Goal: Transaction & Acquisition: Purchase product/service

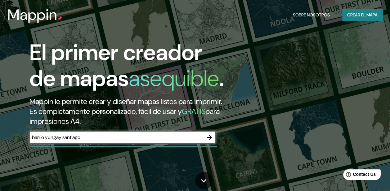
type input "barrio yungay santiago"
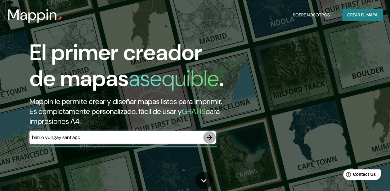
click at [211, 140] on icon "button" at bounding box center [209, 137] width 5 height 5
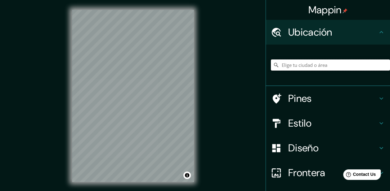
click at [304, 62] on input "Elige tu ciudad o área" at bounding box center [330, 65] width 119 height 11
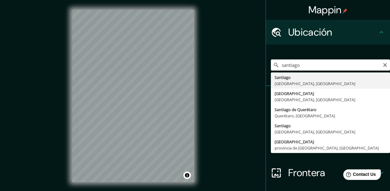
type input "Santiago, Región Metropolitana de Santiago, Chile"
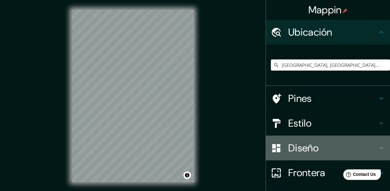
click at [299, 144] on h4 "Diseño" at bounding box center [332, 148] width 89 height 12
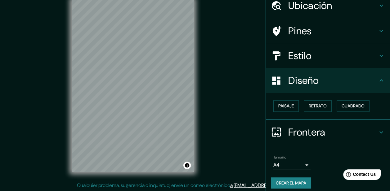
scroll to position [11, 0]
click at [288, 50] on h4 "Estilo" at bounding box center [332, 56] width 89 height 12
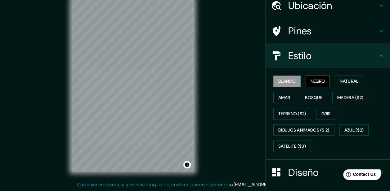
click at [310, 81] on font "Negro" at bounding box center [317, 82] width 15 height 8
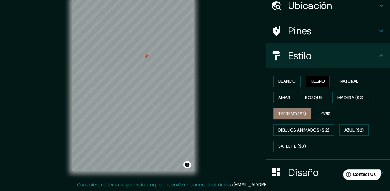
click at [296, 117] on font "Terreno ($2)" at bounding box center [292, 114] width 28 height 8
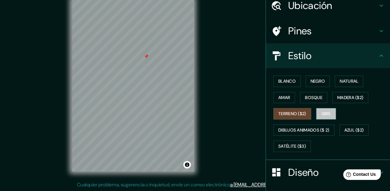
click at [325, 112] on font "Gris" at bounding box center [325, 114] width 9 height 8
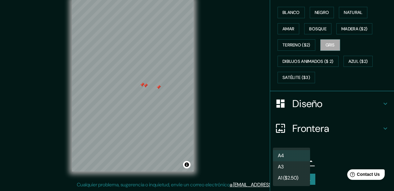
click at [285, 159] on body "Mappin Ubicación Santiago, Región Metropolitana de Santiago, Chile Pines Estilo…" at bounding box center [197, 84] width 394 height 191
click at [291, 168] on li "A3" at bounding box center [291, 167] width 37 height 11
type input "a4"
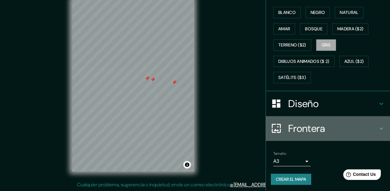
click at [336, 125] on h4 "Frontera" at bounding box center [332, 128] width 89 height 12
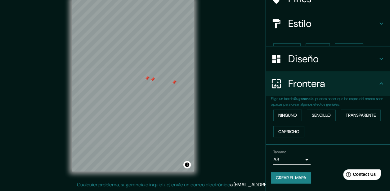
scroll to position [48, 0]
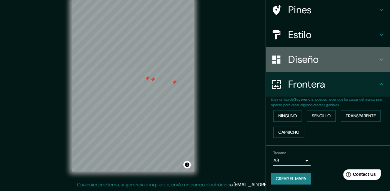
click at [303, 56] on h4 "Diseño" at bounding box center [332, 59] width 89 height 12
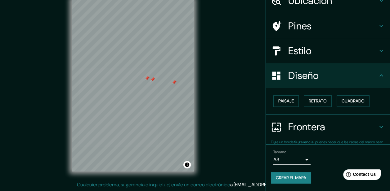
scroll to position [31, 0]
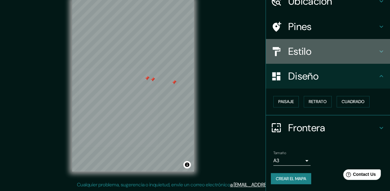
click at [314, 54] on h4 "Estilo" at bounding box center [332, 51] width 89 height 12
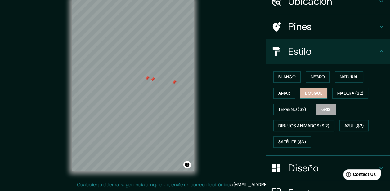
click at [313, 93] on font "Bosque" at bounding box center [313, 94] width 17 height 8
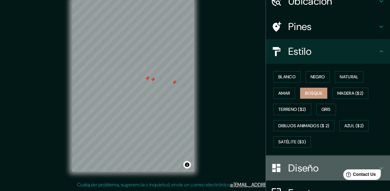
click at [295, 162] on h4 "Diseño" at bounding box center [332, 168] width 89 height 12
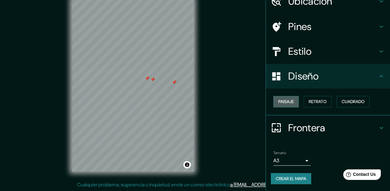
click at [291, 103] on button "Paisaje" at bounding box center [285, 101] width 25 height 11
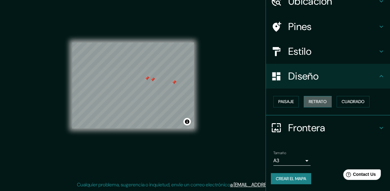
click at [312, 100] on font "Retrato" at bounding box center [317, 102] width 18 height 8
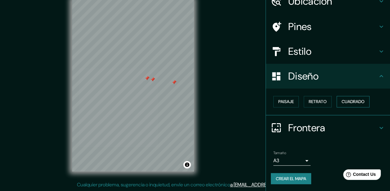
click at [336, 100] on button "Cuadrado" at bounding box center [352, 101] width 33 height 11
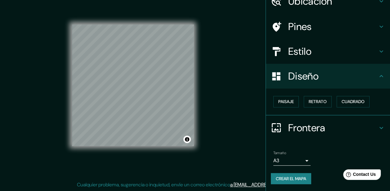
click at [292, 179] on font "Crear el mapa" at bounding box center [291, 179] width 30 height 8
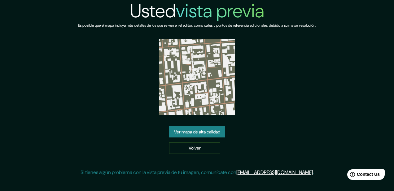
click at [219, 131] on link "Ver mapa de alta calidad" at bounding box center [197, 131] width 56 height 11
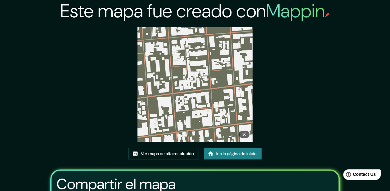
scroll to position [78, 0]
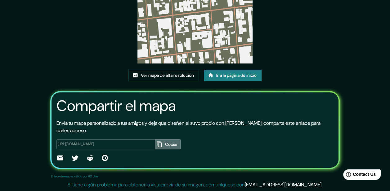
click at [158, 144] on icon "button" at bounding box center [159, 145] width 5 height 6
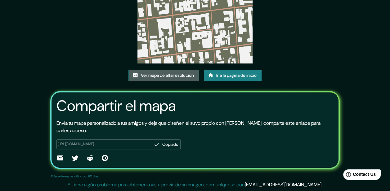
click at [171, 72] on font "Ver mapa de alta resolución" at bounding box center [167, 76] width 53 height 8
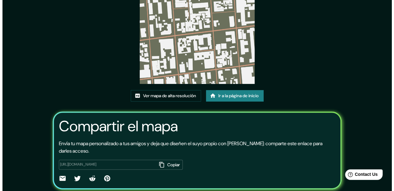
scroll to position [0, 0]
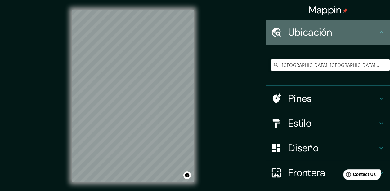
click at [317, 26] on h4 "Ubicación" at bounding box center [332, 32] width 89 height 12
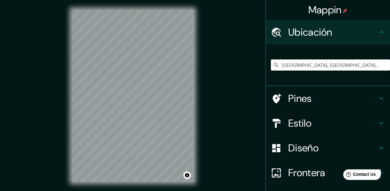
click at [287, 69] on input "Santiago, Región Metropolitana de Santiago, Chile" at bounding box center [330, 65] width 119 height 11
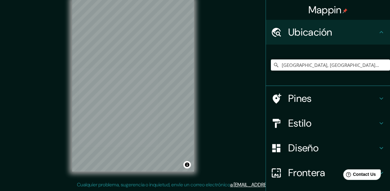
click at [213, 130] on div "Mappin Ubicación Santiago, Región Metropolitana de Santiago, Chile Pines Estilo…" at bounding box center [195, 90] width 390 height 202
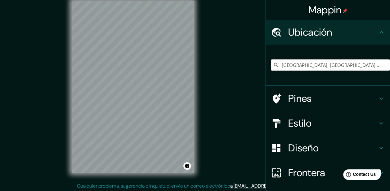
scroll to position [9, 0]
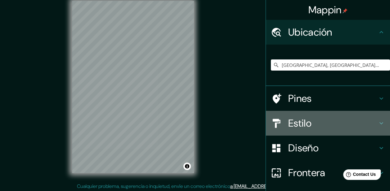
click at [291, 118] on h4 "Estilo" at bounding box center [332, 123] width 89 height 12
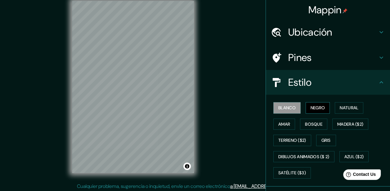
click at [310, 106] on font "Negro" at bounding box center [317, 108] width 15 height 8
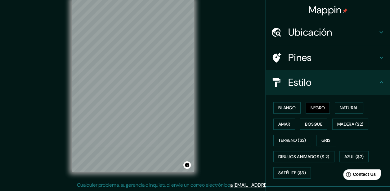
scroll to position [11, 0]
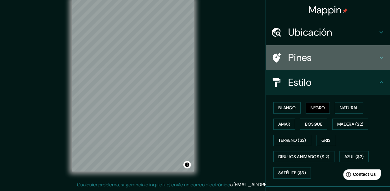
click at [301, 59] on h4 "Pines" at bounding box center [332, 57] width 89 height 12
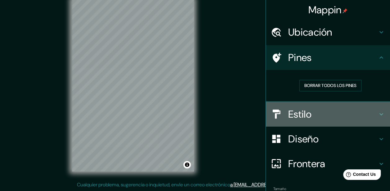
click at [304, 118] on h4 "Estilo" at bounding box center [332, 114] width 89 height 12
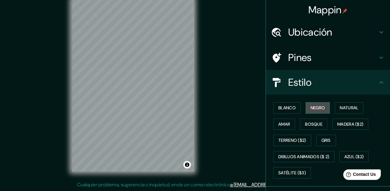
click at [321, 109] on font "Negro" at bounding box center [317, 108] width 15 height 8
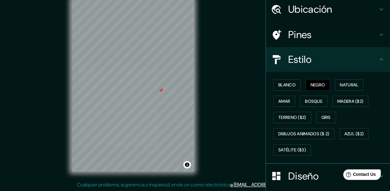
scroll to position [34, 0]
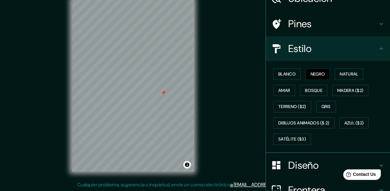
click at [163, 91] on div at bounding box center [163, 92] width 5 height 5
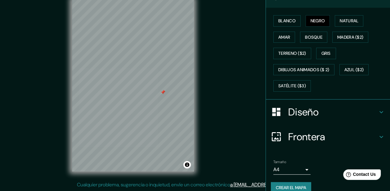
scroll to position [95, 0]
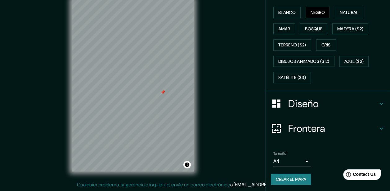
click at [307, 105] on h4 "Diseño" at bounding box center [332, 104] width 89 height 12
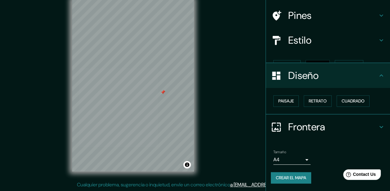
scroll to position [31, 0]
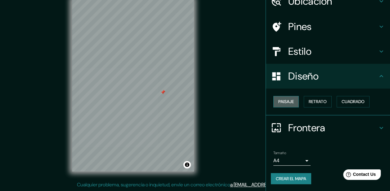
click at [286, 101] on font "Paisaje" at bounding box center [286, 102] width 16 height 8
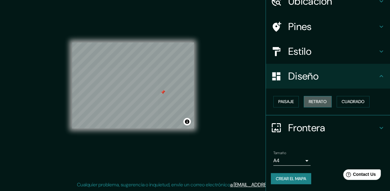
click at [308, 102] on font "Retrato" at bounding box center [317, 102] width 18 height 8
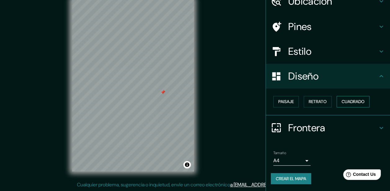
click at [342, 103] on font "Cuadrado" at bounding box center [352, 102] width 23 height 8
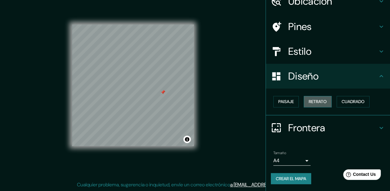
click at [321, 101] on font "Retrato" at bounding box center [317, 102] width 18 height 8
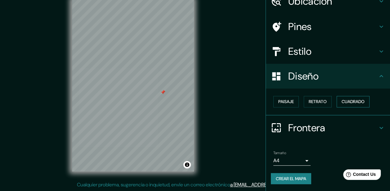
click at [345, 100] on font "Cuadrado" at bounding box center [352, 102] width 23 height 8
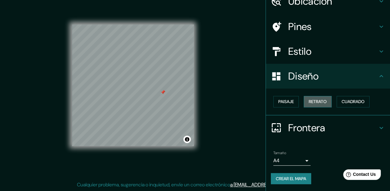
click at [320, 101] on font "Retrato" at bounding box center [317, 102] width 18 height 8
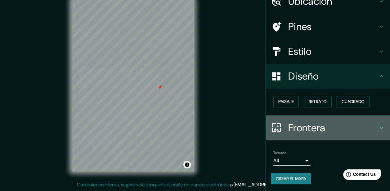
click at [308, 126] on h4 "Frontera" at bounding box center [332, 128] width 89 height 12
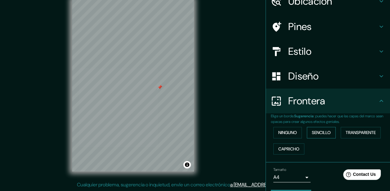
click at [307, 132] on button "Sencillo" at bounding box center [321, 132] width 29 height 11
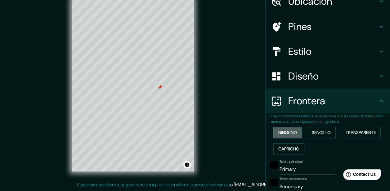
click at [288, 129] on font "Ninguno" at bounding box center [287, 133] width 19 height 8
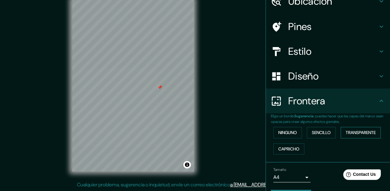
click at [353, 133] on font "Transparente" at bounding box center [360, 133] width 30 height 8
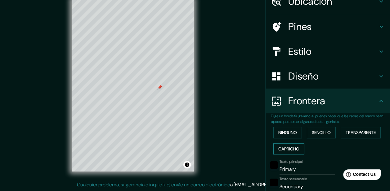
click at [285, 152] on font "Capricho" at bounding box center [288, 149] width 21 height 8
click at [283, 137] on button "Ninguno" at bounding box center [287, 132] width 29 height 11
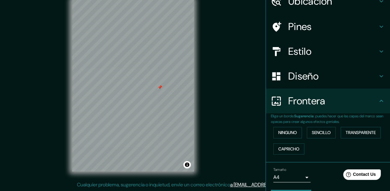
scroll to position [48, 0]
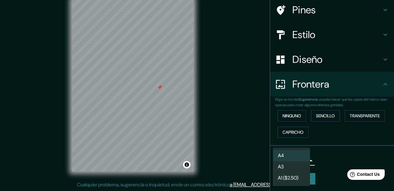
click at [293, 160] on body "Mappin Ubicación Santiago, Región Metropolitana de Santiago, Chile Pines Estilo…" at bounding box center [197, 84] width 394 height 191
click at [295, 178] on font "A1 ($2.50)" at bounding box center [288, 178] width 20 height 7
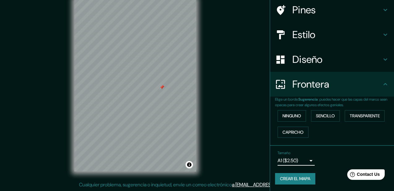
click at [299, 159] on body "Mappin Ubicación Santiago, Región Metropolitana de Santiago, Chile Pines Estilo…" at bounding box center [197, 84] width 394 height 191
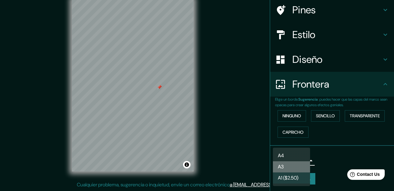
click at [288, 169] on li "A3" at bounding box center [291, 167] width 37 height 11
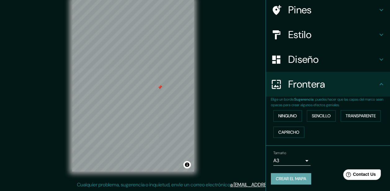
click at [283, 180] on font "Crear el mapa" at bounding box center [291, 179] width 30 height 8
click at [277, 175] on font "Crear el mapa" at bounding box center [291, 179] width 30 height 8
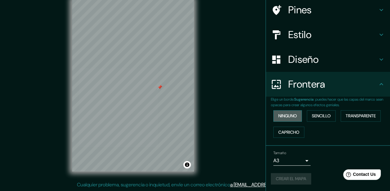
click at [287, 118] on font "Ninguno" at bounding box center [287, 116] width 19 height 8
click at [287, 113] on font "Ninguno" at bounding box center [287, 116] width 19 height 8
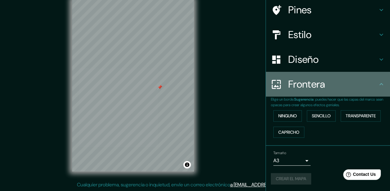
click at [377, 87] on icon at bounding box center [380, 84] width 7 height 7
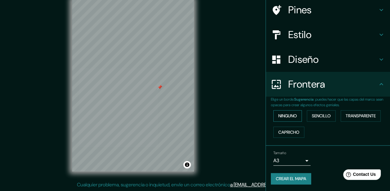
click at [289, 115] on font "Ninguno" at bounding box center [287, 116] width 19 height 8
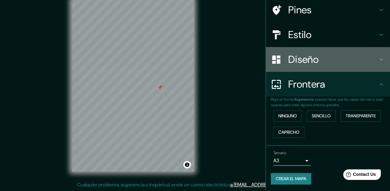
click at [365, 58] on h4 "Diseño" at bounding box center [332, 59] width 89 height 12
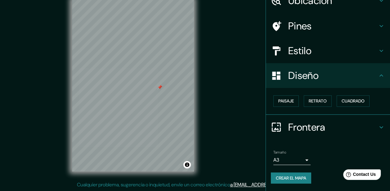
scroll to position [31, 0]
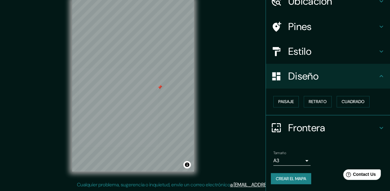
click at [293, 178] on font "Crear el mapa" at bounding box center [291, 179] width 30 height 8
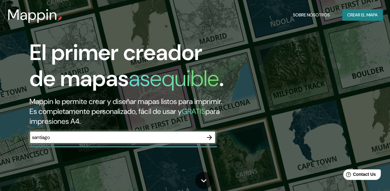
type input "santiago"
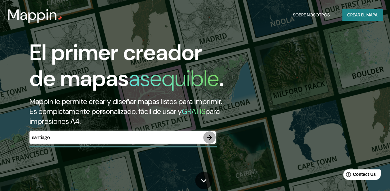
click at [212, 141] on icon "button" at bounding box center [209, 137] width 7 height 7
